Goal: Task Accomplishment & Management: Manage account settings

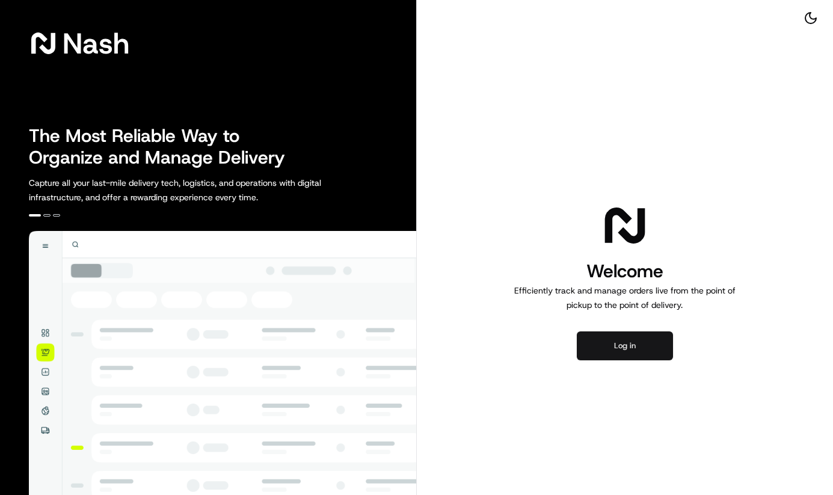
click at [634, 341] on button "Log in" at bounding box center [625, 345] width 96 height 29
